Goal: Information Seeking & Learning: Learn about a topic

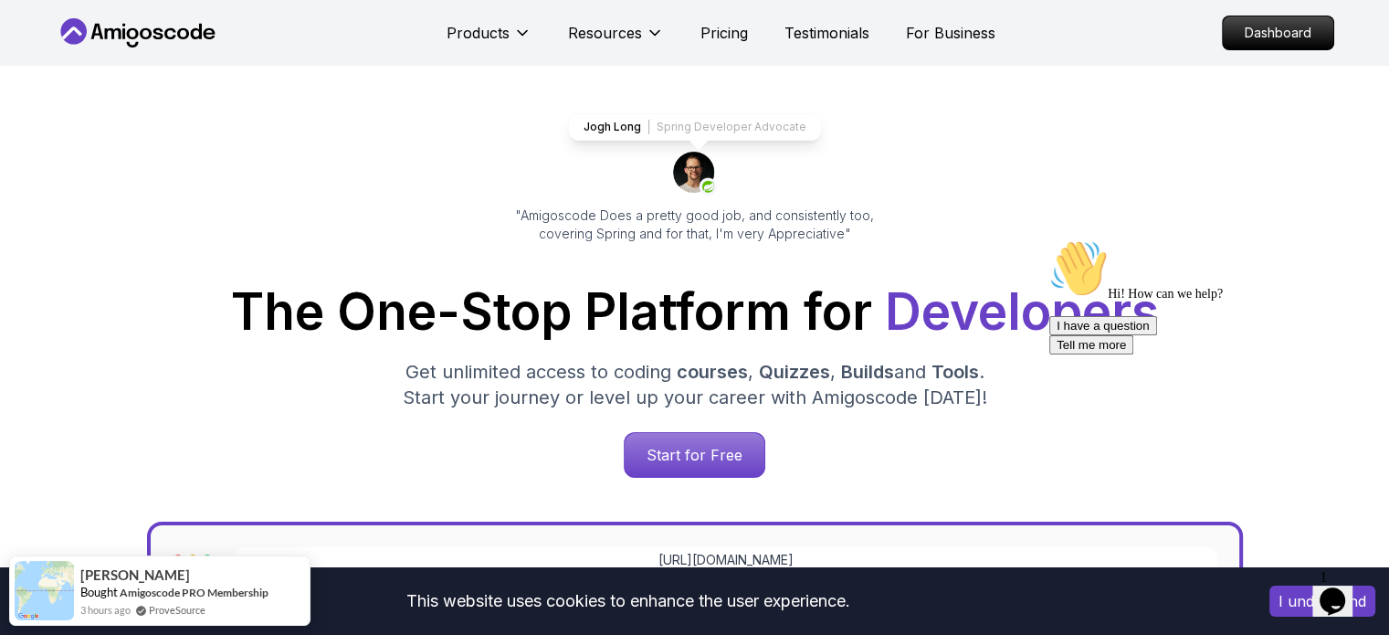
scroll to position [274, 0]
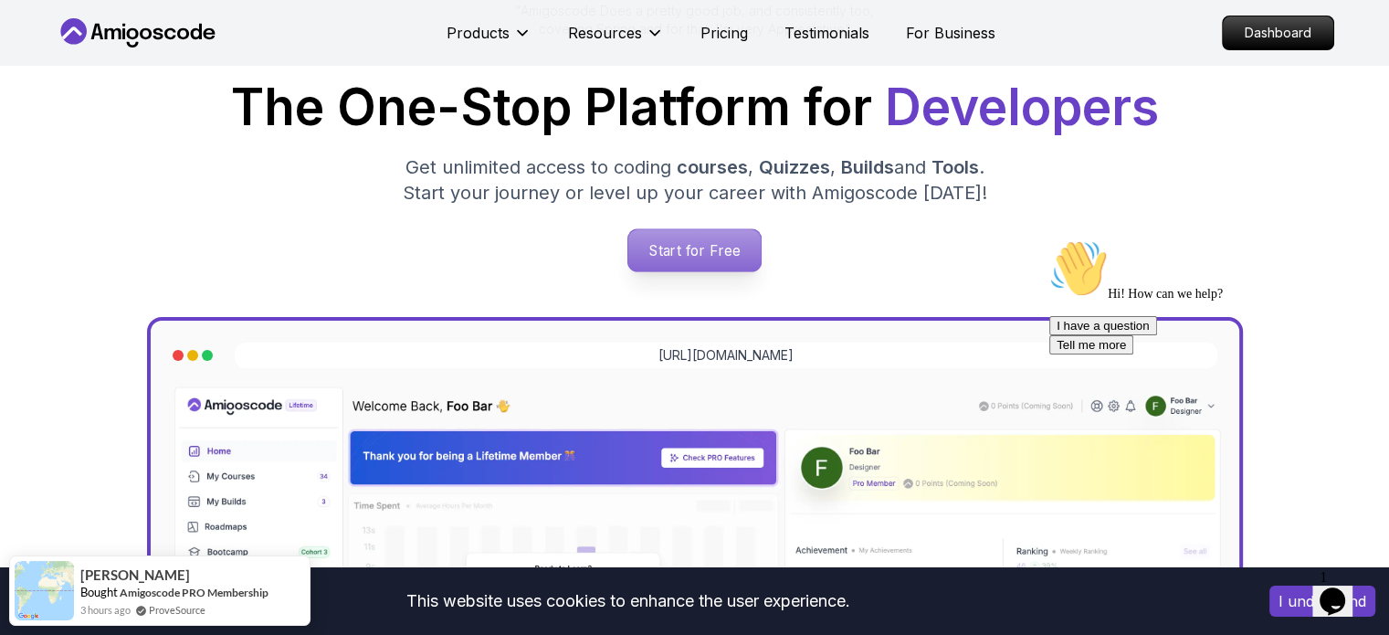
click at [717, 250] on p "Start for Free" at bounding box center [694, 250] width 132 height 42
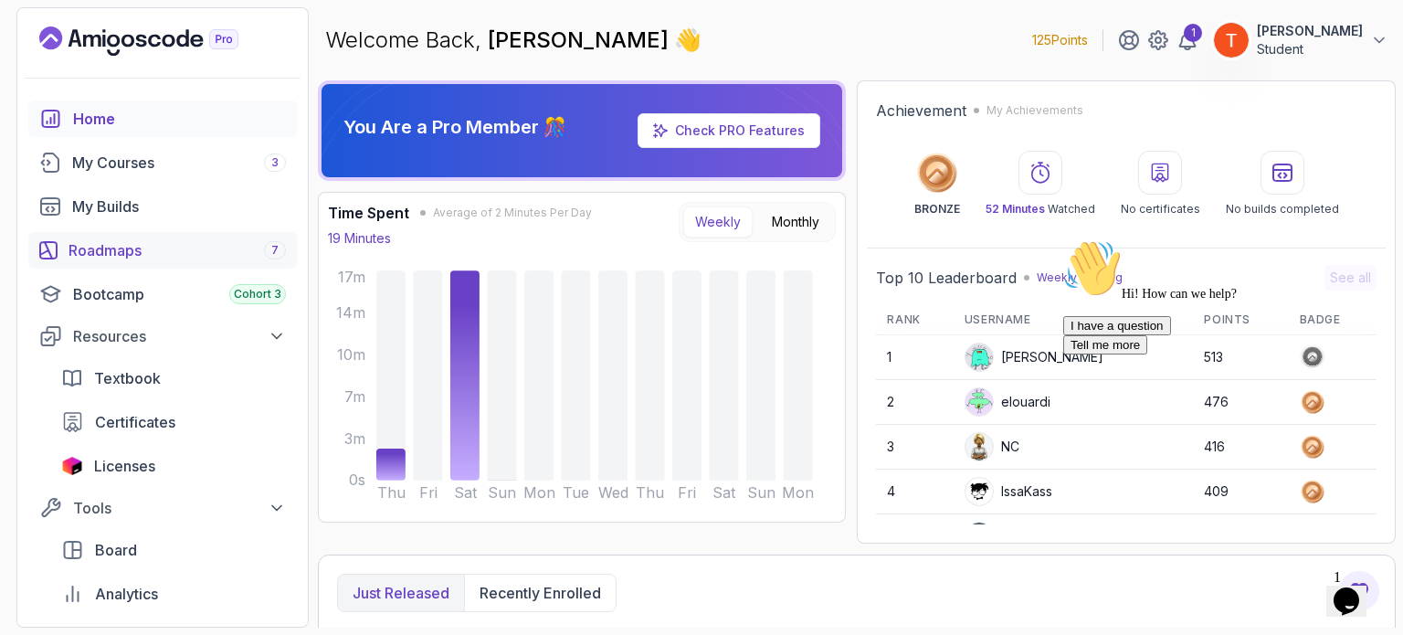
click at [99, 254] on div "Roadmaps 7" at bounding box center [177, 250] width 217 height 22
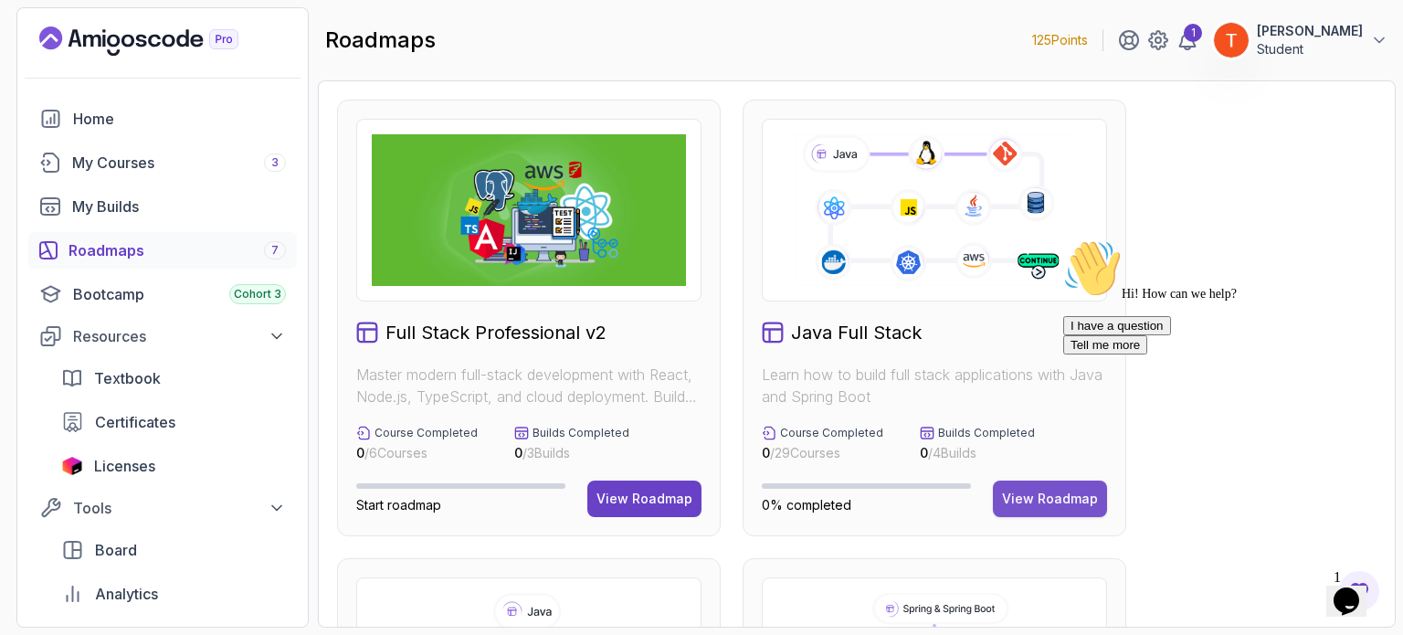
click at [1023, 506] on div "View Roadmap" at bounding box center [1050, 499] width 96 height 18
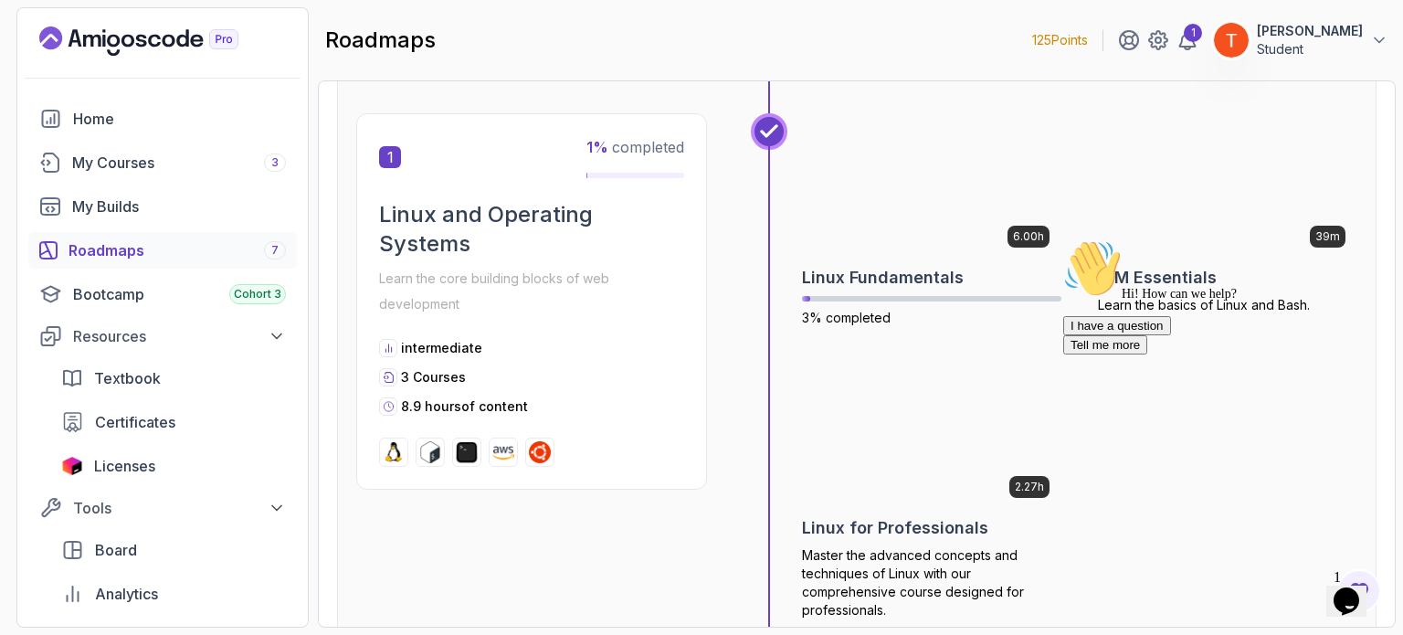
scroll to position [365, 0]
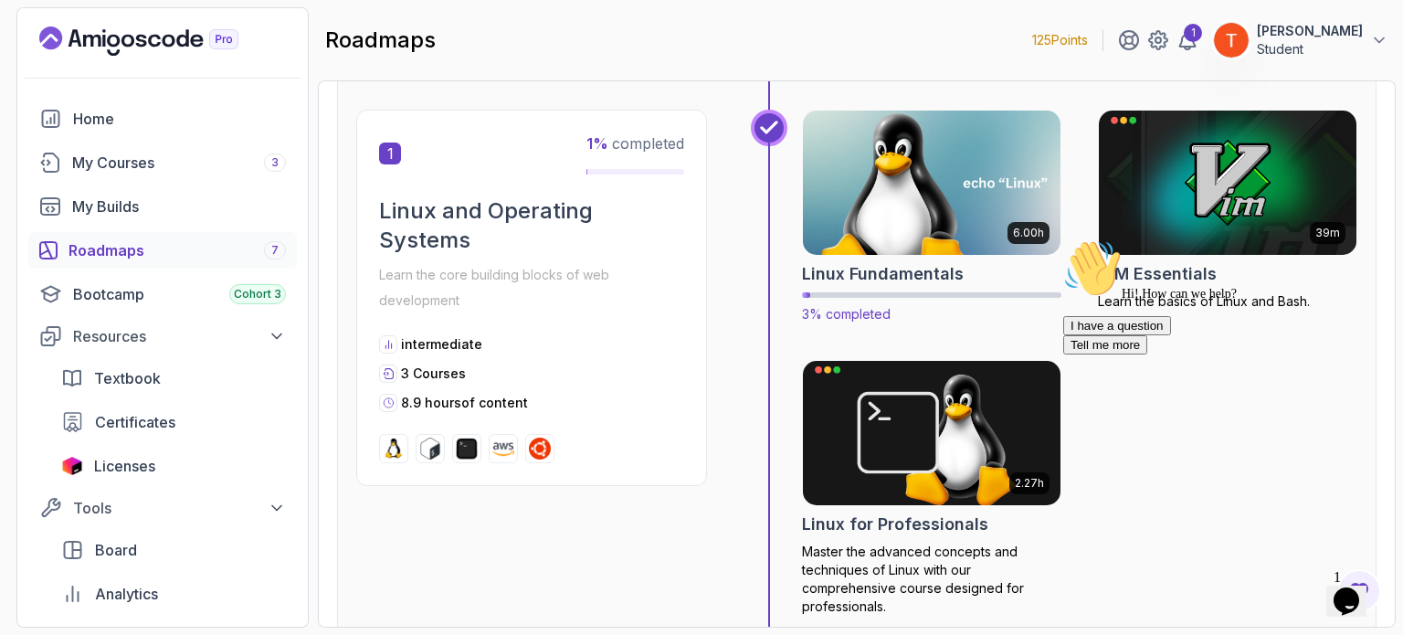
click at [892, 191] on img at bounding box center [932, 183] width 270 height 152
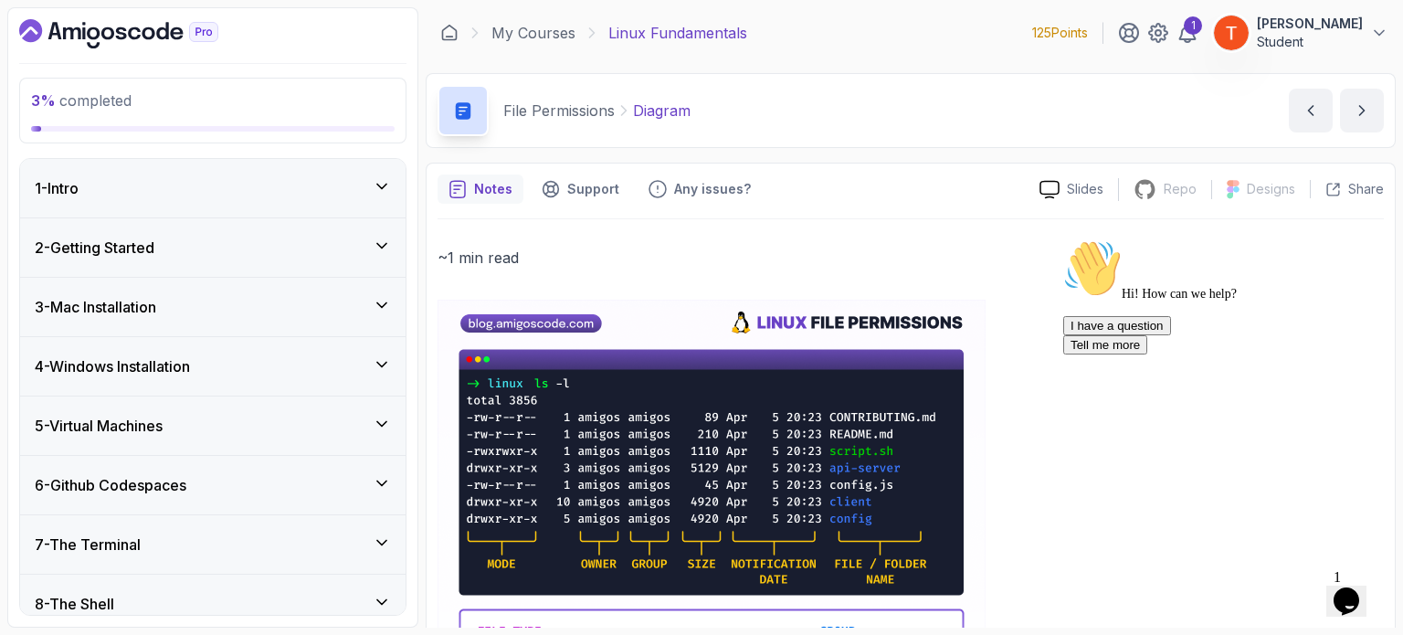
click at [230, 376] on div "4 - Windows Installation" at bounding box center [212, 366] width 385 height 58
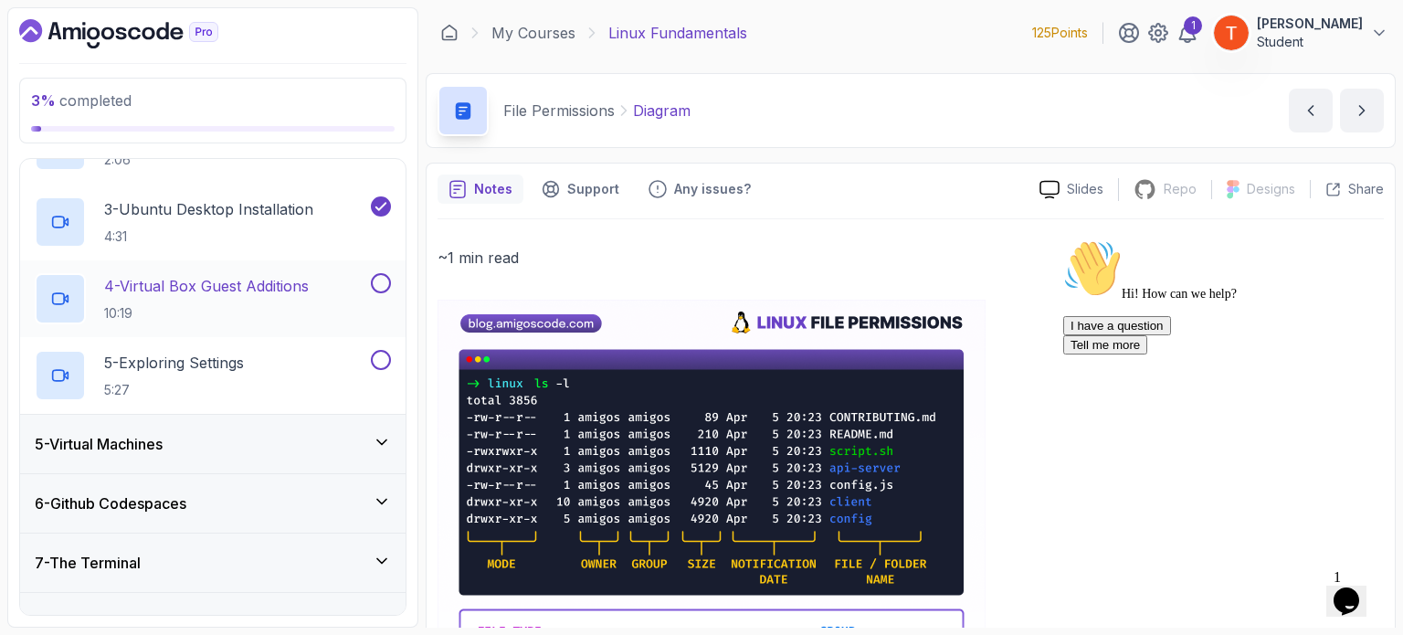
scroll to position [274, 0]
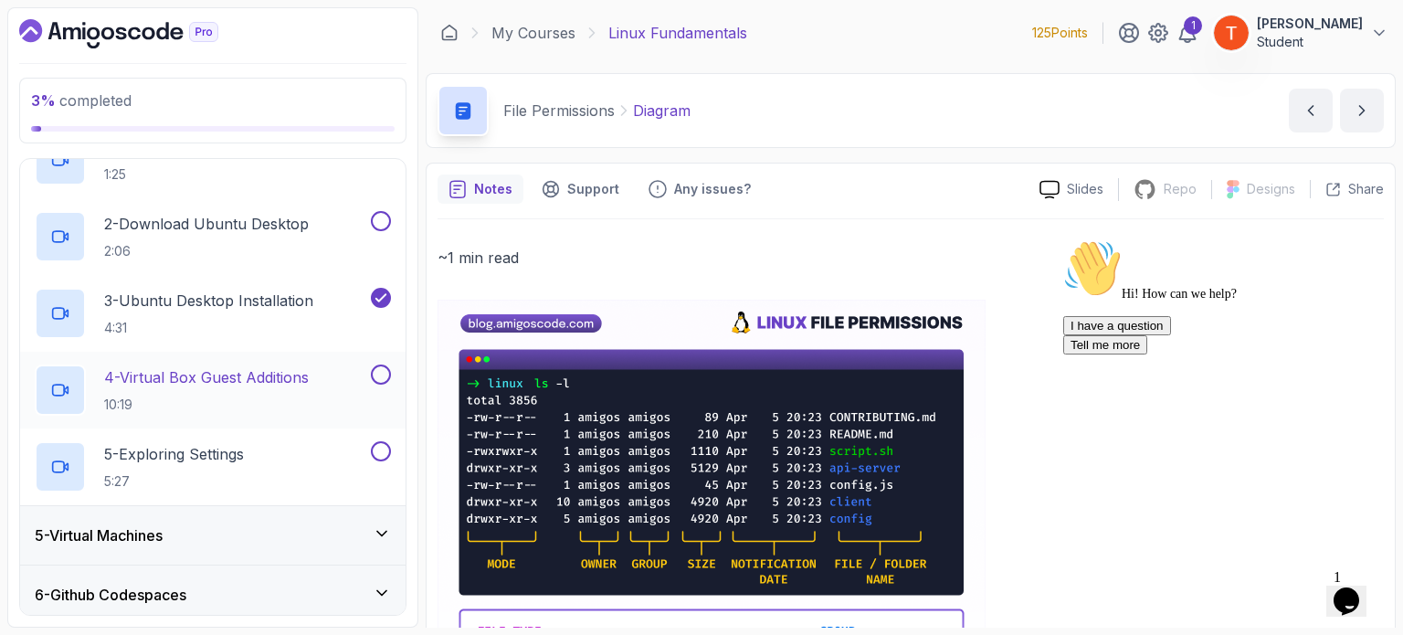
click at [255, 370] on p "4 - Virtual Box Guest Additions" at bounding box center [206, 377] width 205 height 22
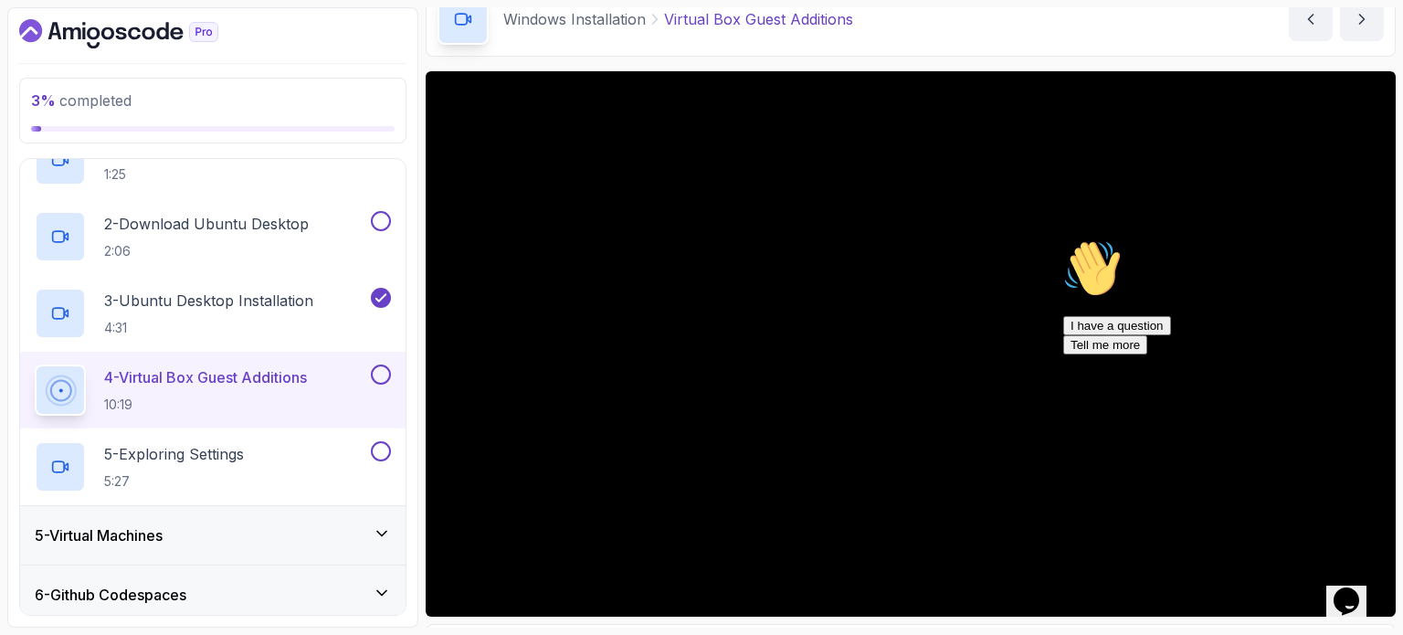
scroll to position [183, 0]
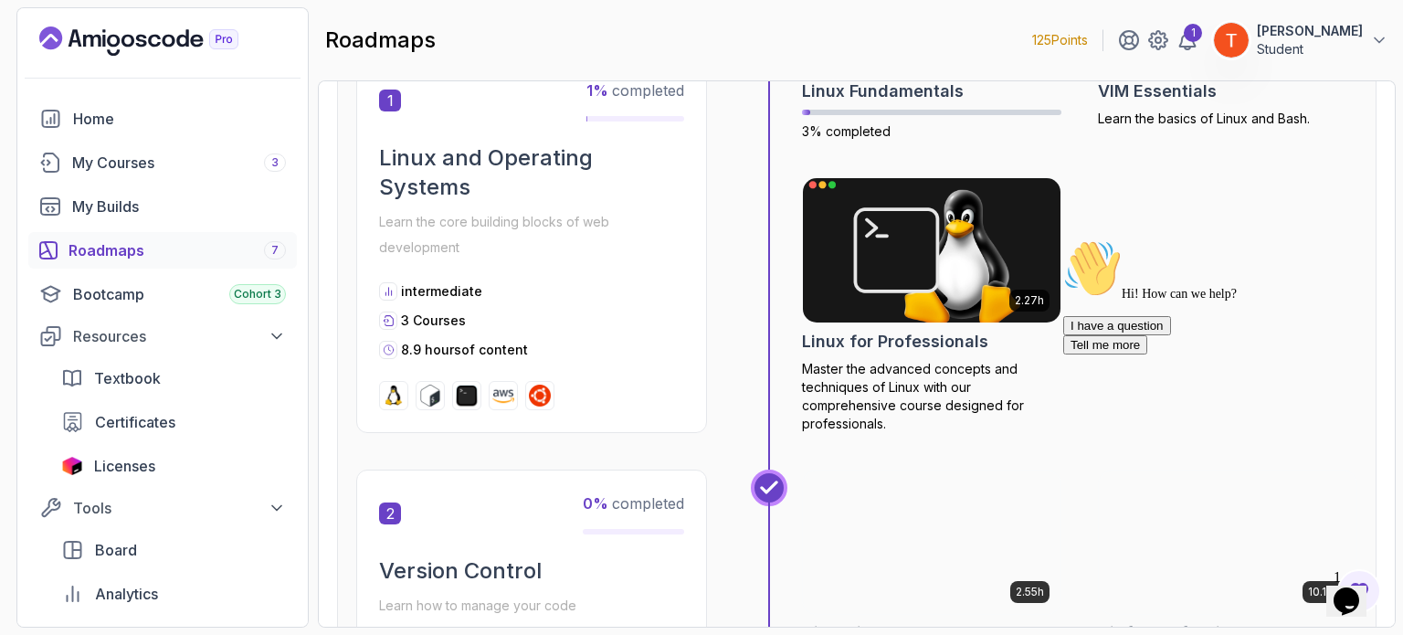
scroll to position [822, 0]
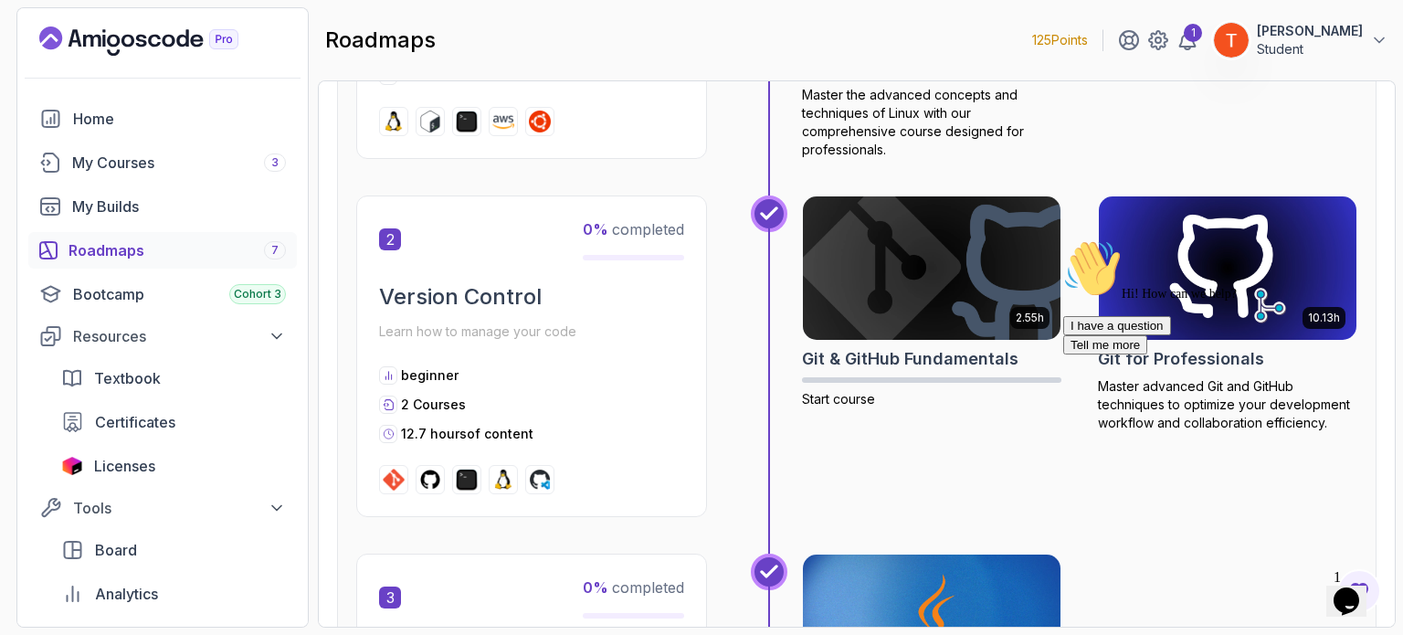
click at [1063, 239] on icon "Chat attention grabber" at bounding box center [1063, 239] width 0 height 0
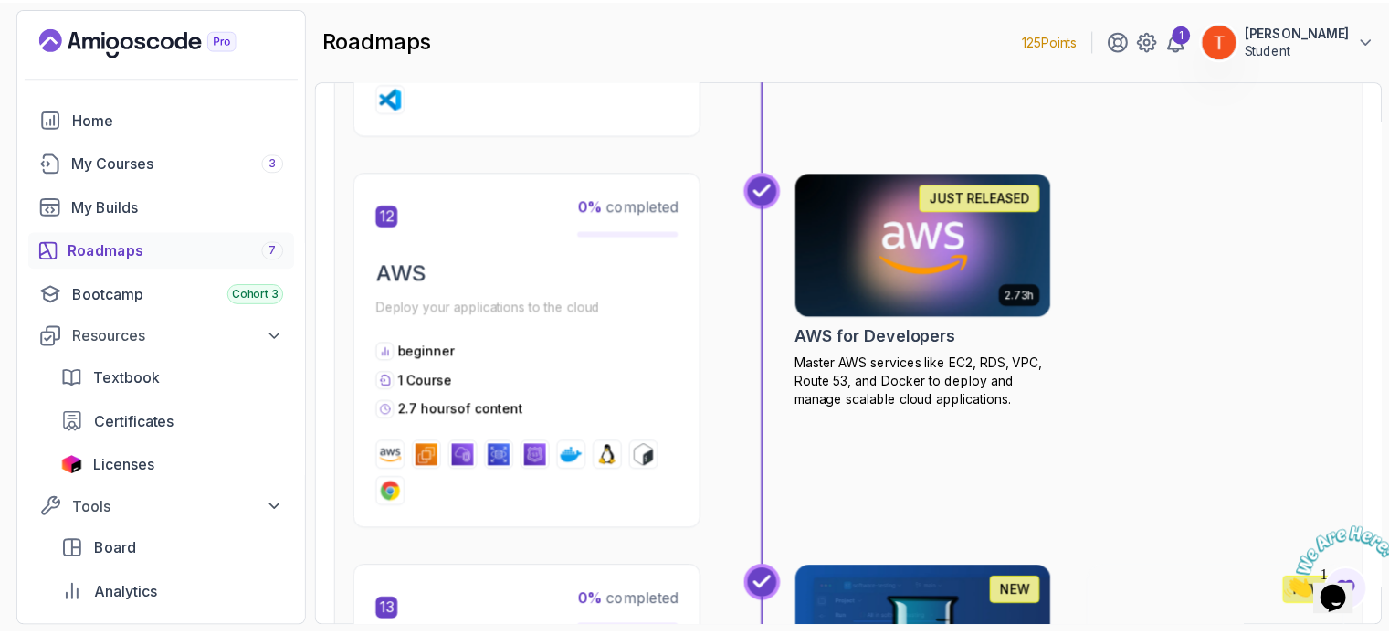
scroll to position [5115, 0]
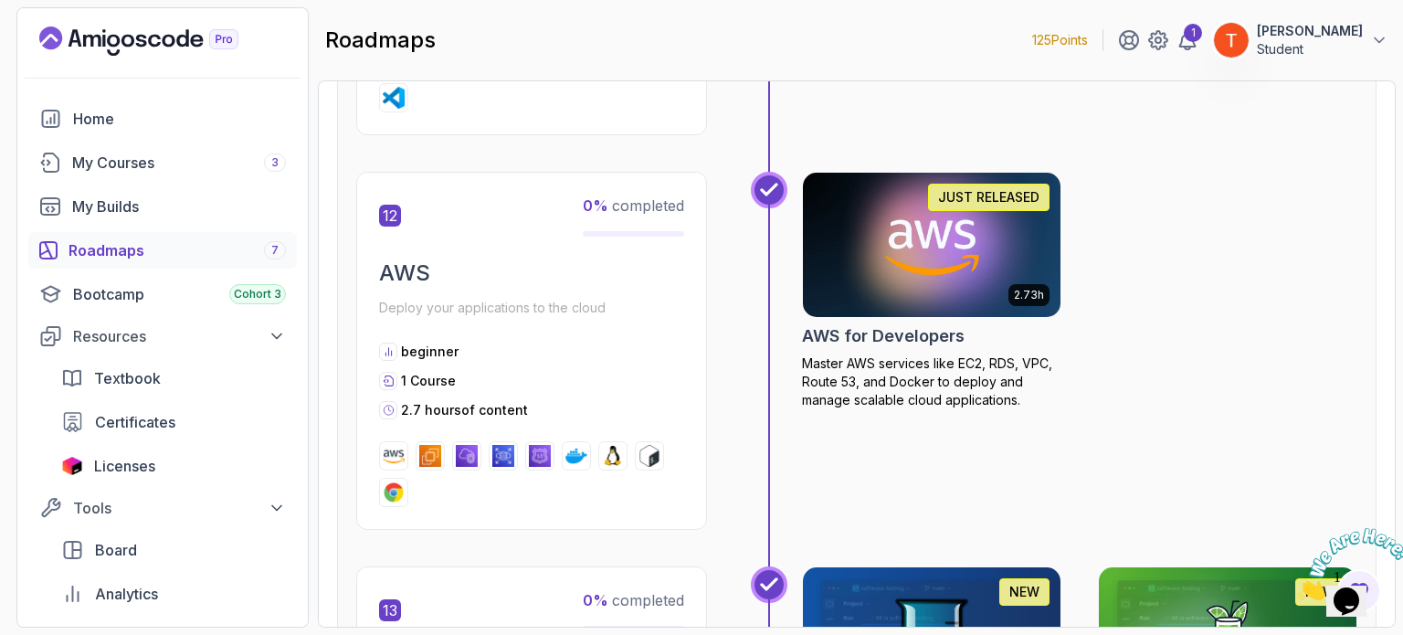
click at [955, 238] on img at bounding box center [932, 245] width 270 height 152
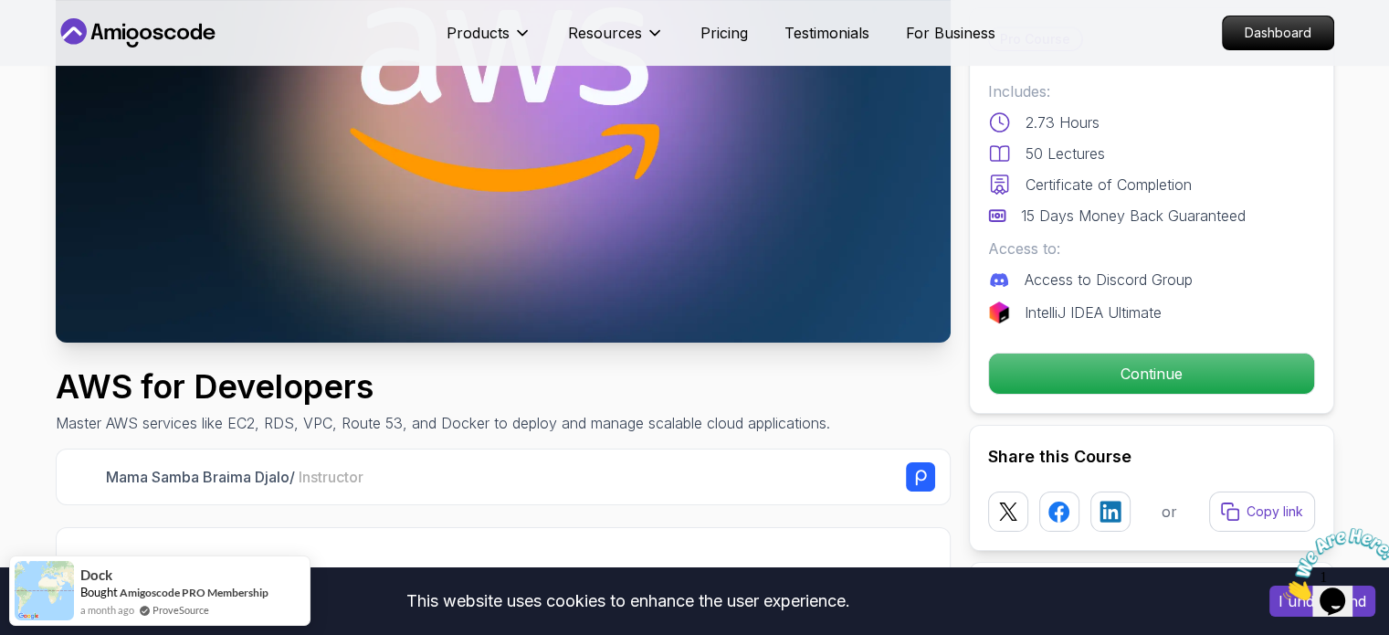
scroll to position [274, 0]
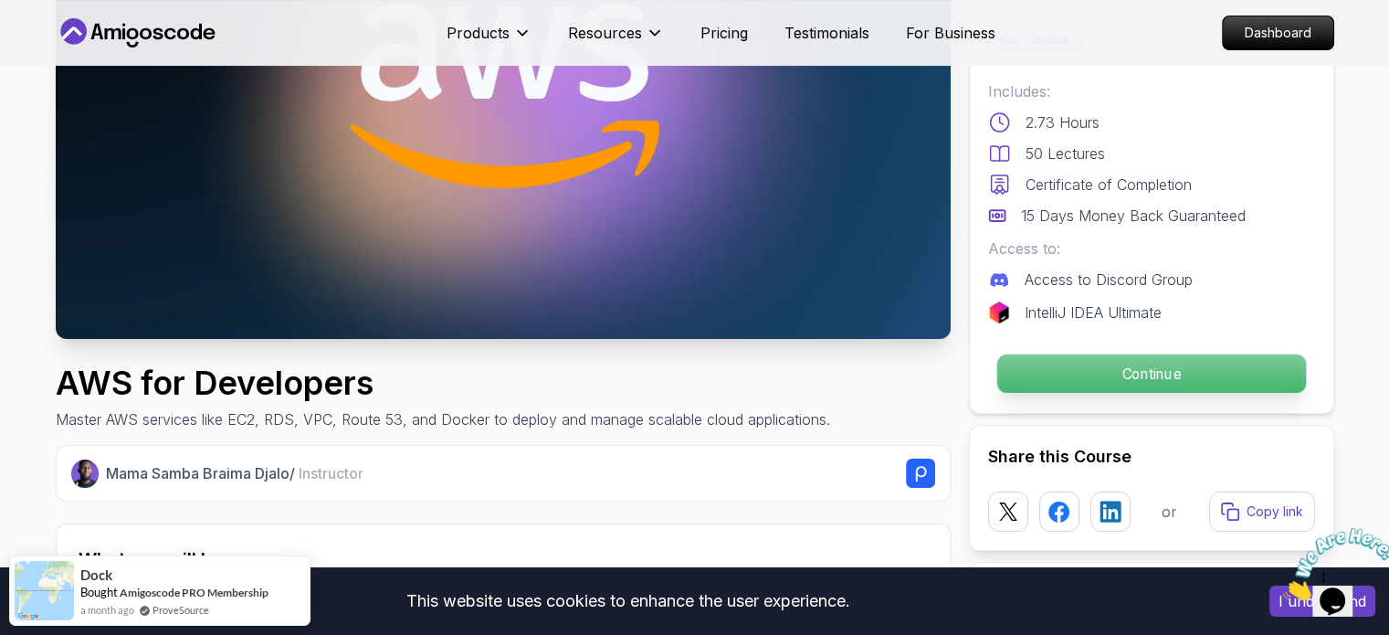
click at [1128, 385] on p "Continue" at bounding box center [1151, 373] width 309 height 38
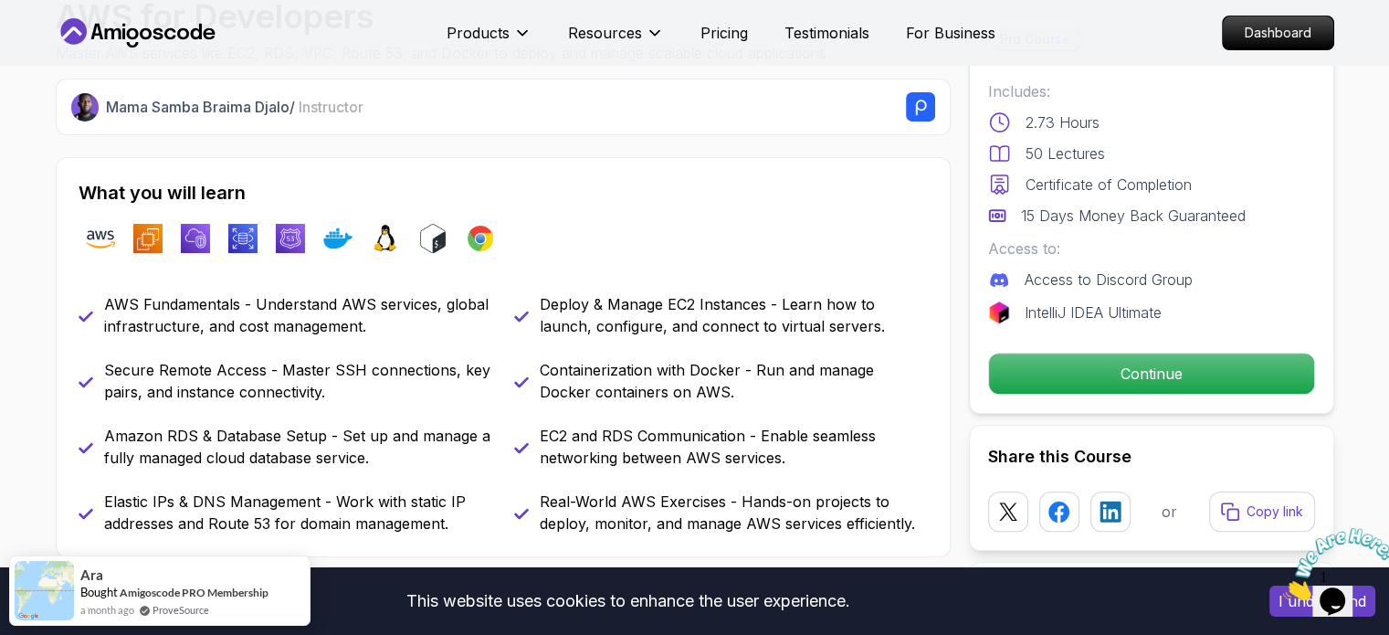
scroll to position [731, 0]
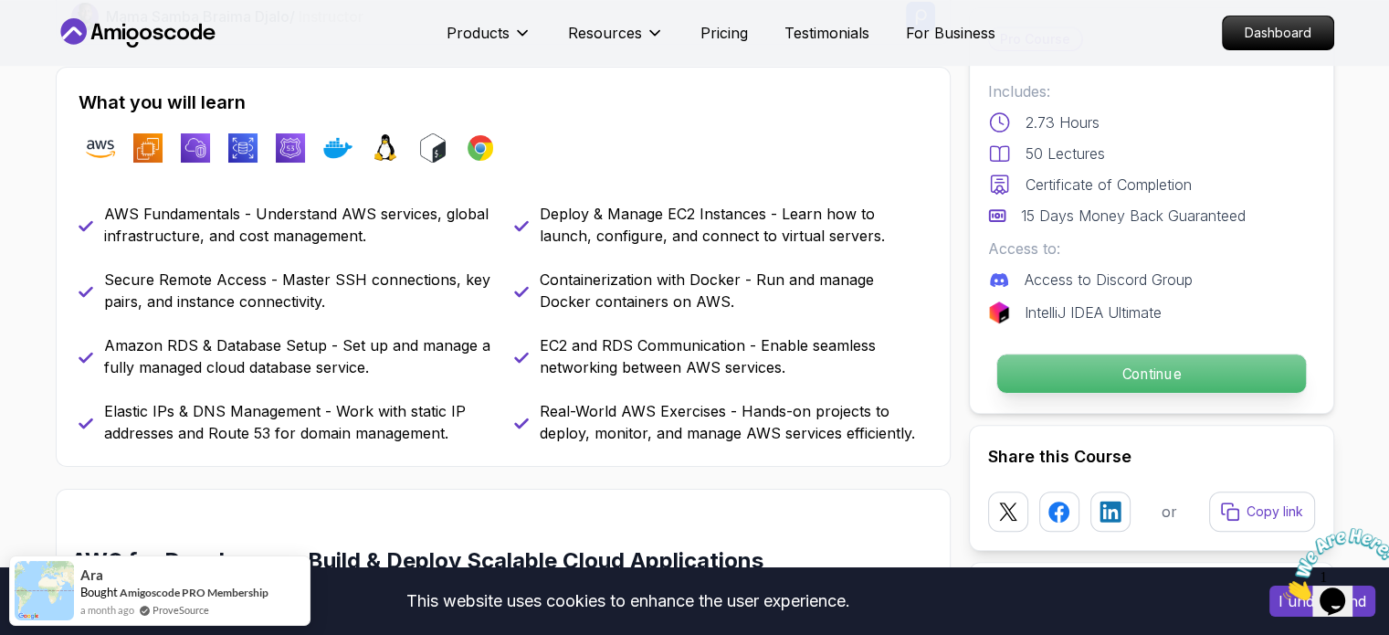
click at [1090, 389] on p "Continue" at bounding box center [1151, 373] width 309 height 38
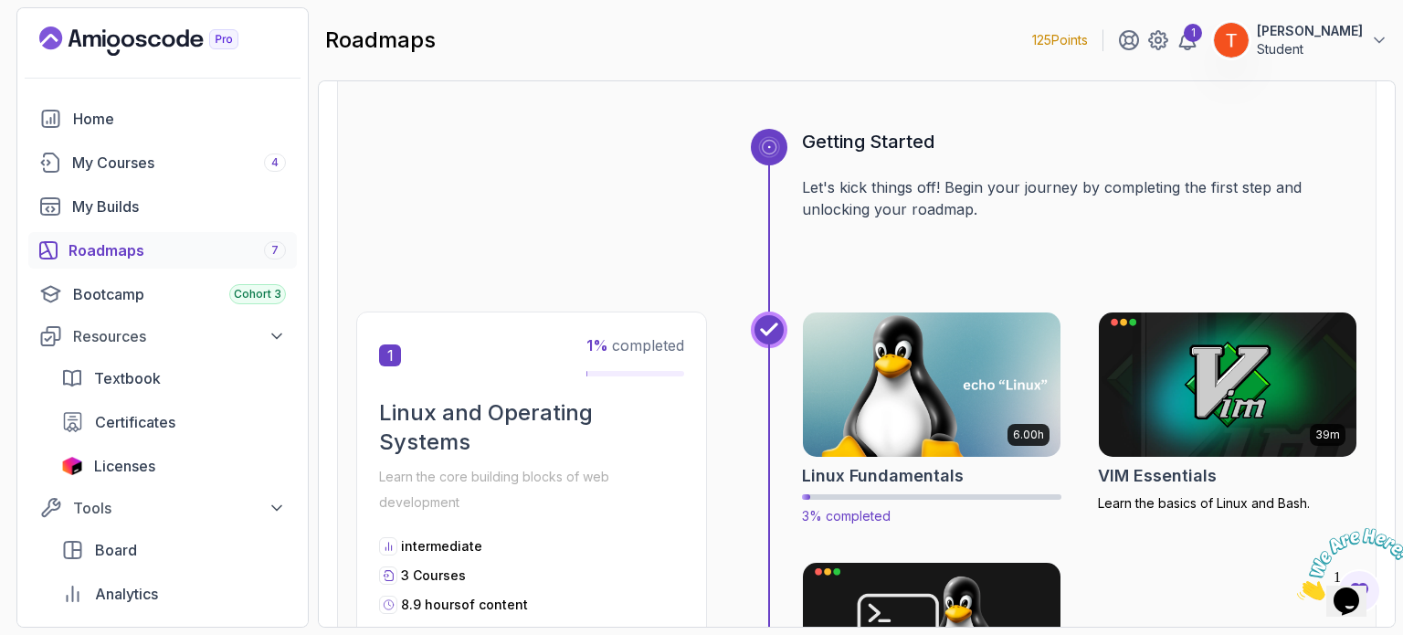
scroll to position [183, 0]
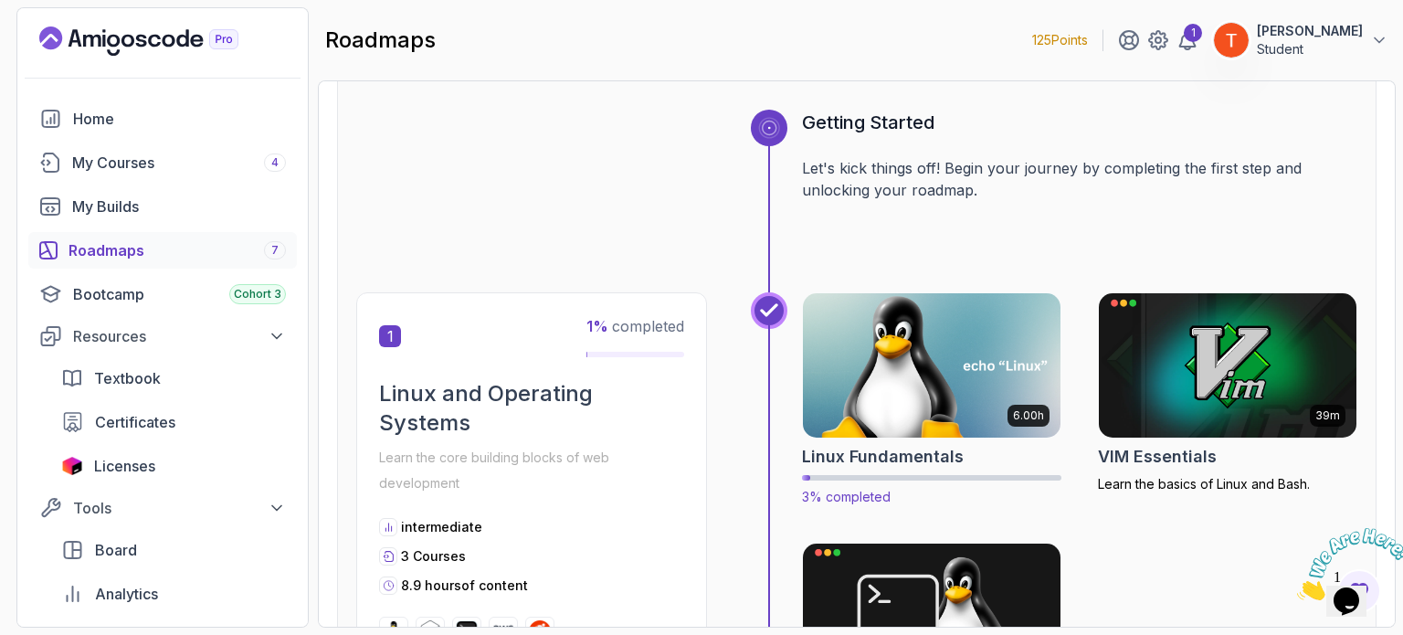
click at [891, 387] on img at bounding box center [932, 366] width 270 height 152
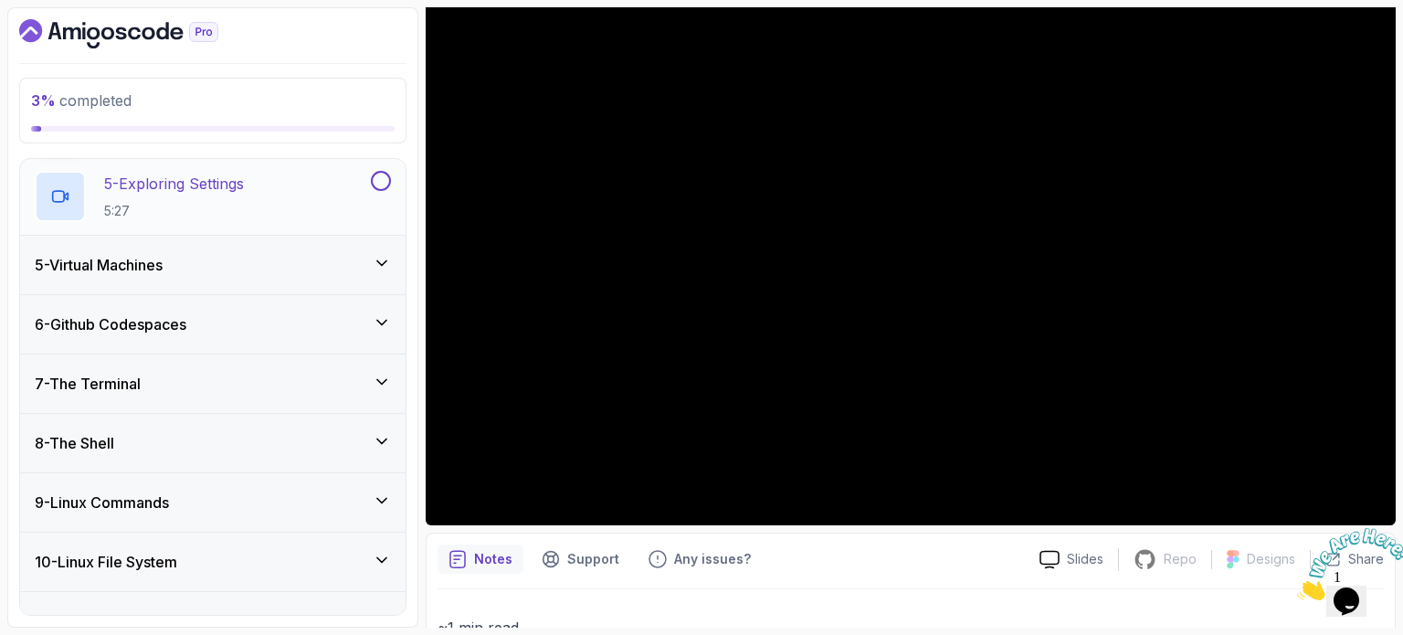
scroll to position [548, 0]
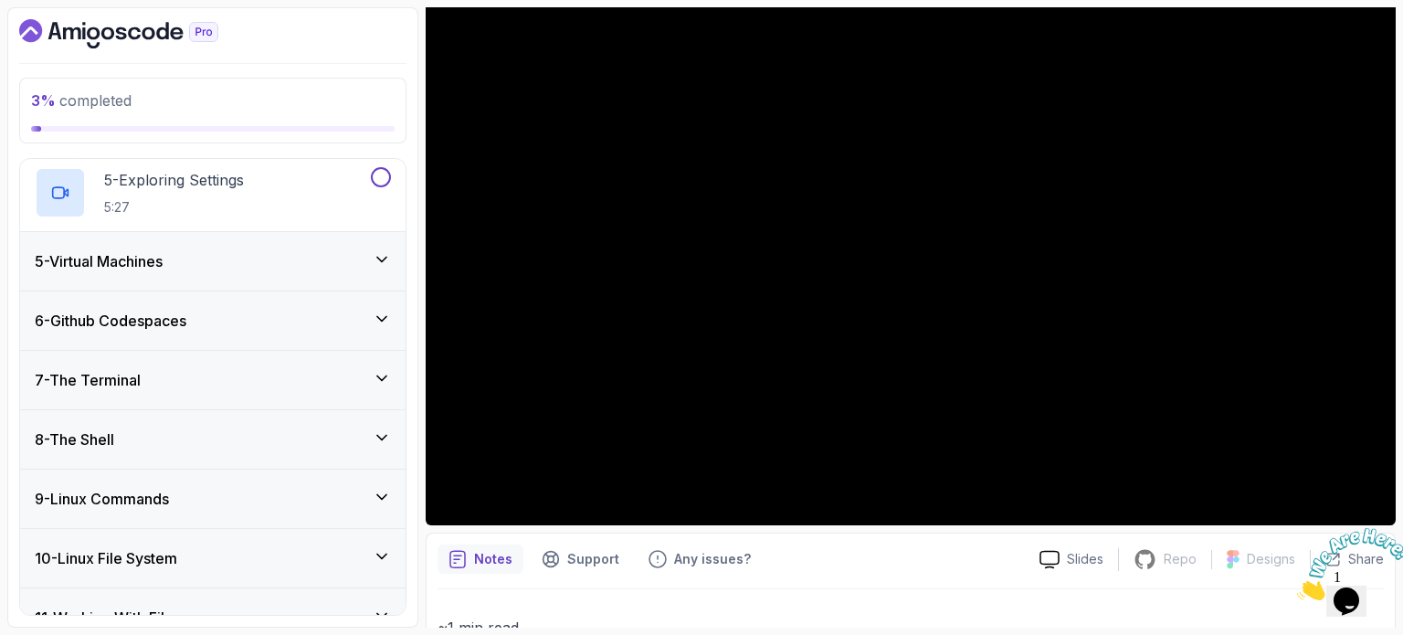
click at [286, 257] on div "5 - Virtual Machines" at bounding box center [213, 261] width 356 height 22
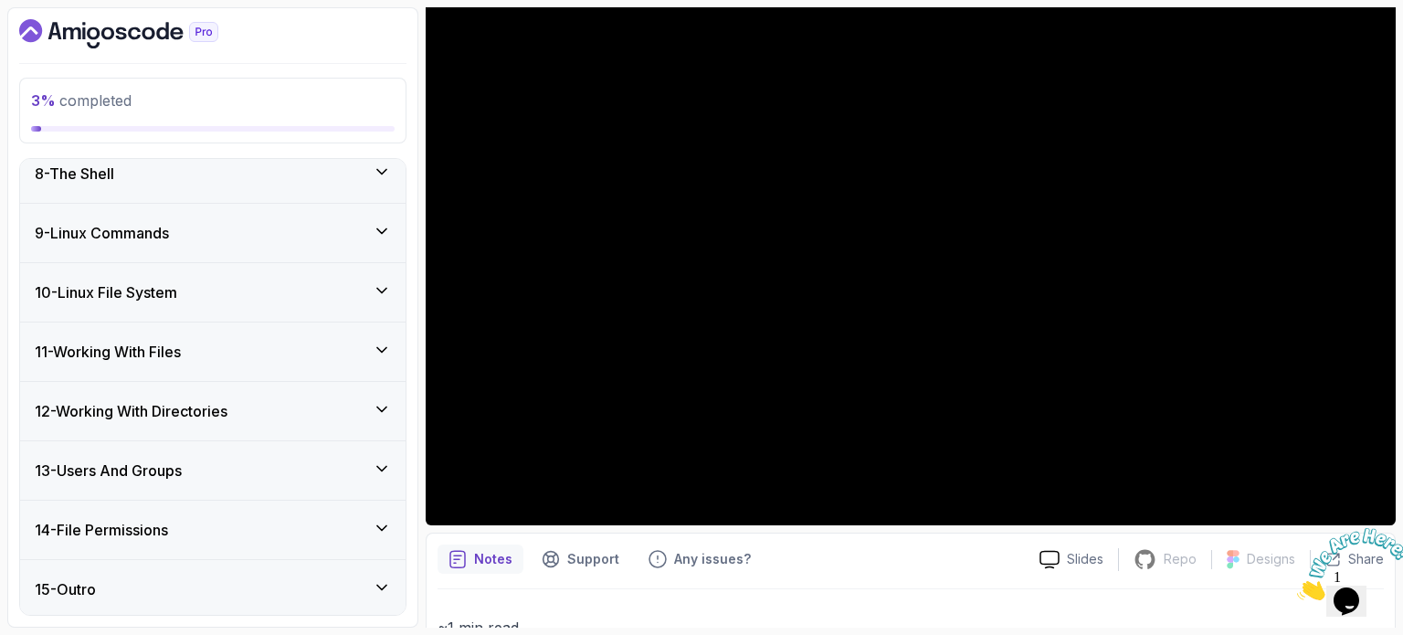
scroll to position [659, 0]
